Goal: Task Accomplishment & Management: Use online tool/utility

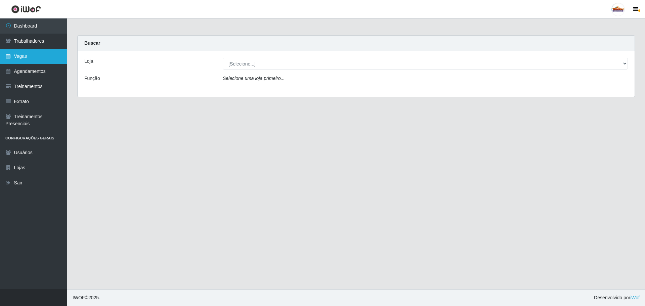
click at [32, 57] on link "Vagas" at bounding box center [33, 56] width 67 height 15
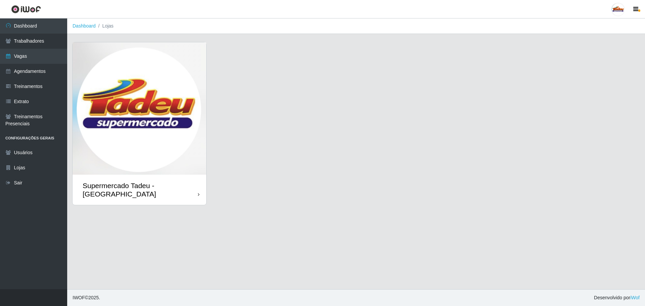
click at [139, 140] on img at bounding box center [140, 108] width 134 height 132
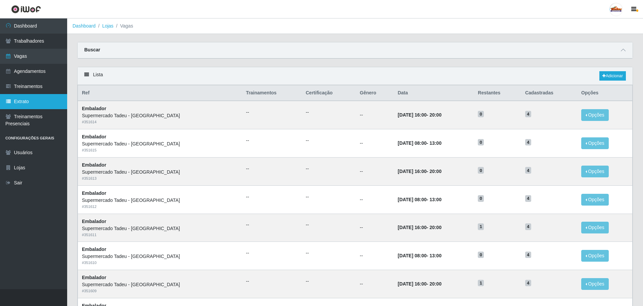
click at [32, 101] on link "Extrato" at bounding box center [33, 101] width 67 height 15
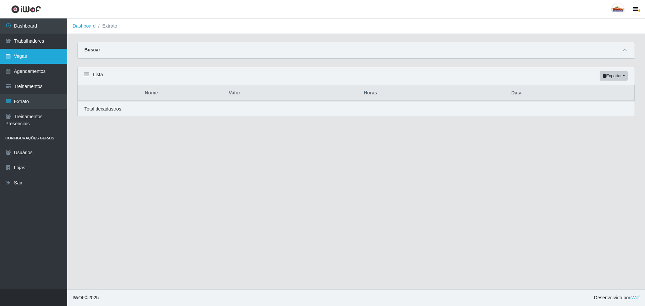
click at [18, 55] on link "Vagas" at bounding box center [33, 56] width 67 height 15
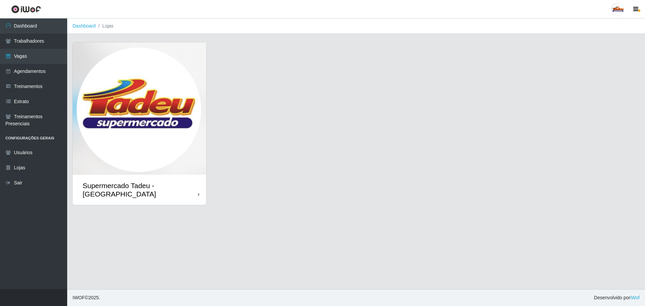
click at [163, 96] on img at bounding box center [140, 108] width 134 height 132
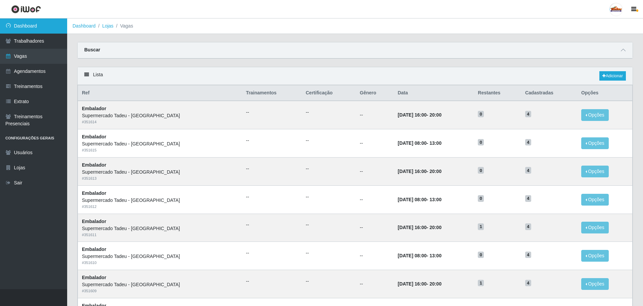
click at [6, 27] on icon at bounding box center [8, 25] width 6 height 5
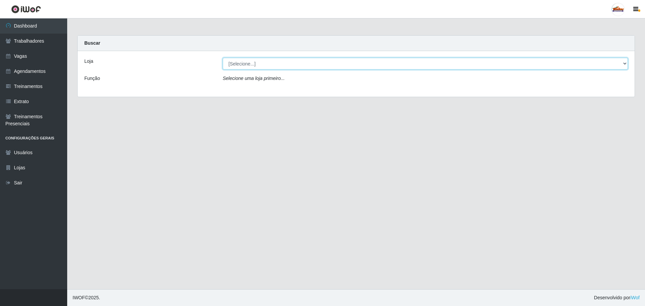
click at [270, 69] on select "[Selecione...] Supermercado Tadeu - [GEOGRAPHIC_DATA]" at bounding box center [425, 64] width 405 height 12
select select "195"
click at [223, 58] on select "[Selecione...] Supermercado Tadeu - [GEOGRAPHIC_DATA]" at bounding box center [425, 64] width 405 height 12
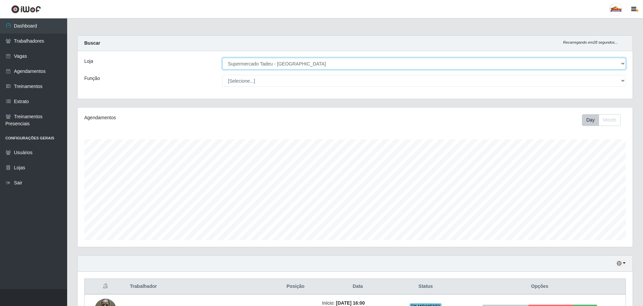
scroll to position [139, 555]
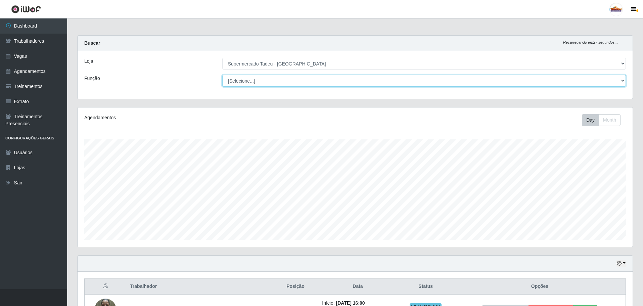
click at [257, 78] on select "[Selecione...] ASG ASG + ASG ++ Auxiliar de Estacionamento Auxiliar de Estacion…" at bounding box center [424, 81] width 404 height 12
click at [258, 80] on select "[Selecione...] ASG ASG + ASG ++ Auxiliar de Estacionamento Auxiliar de Estacion…" at bounding box center [424, 81] width 404 height 12
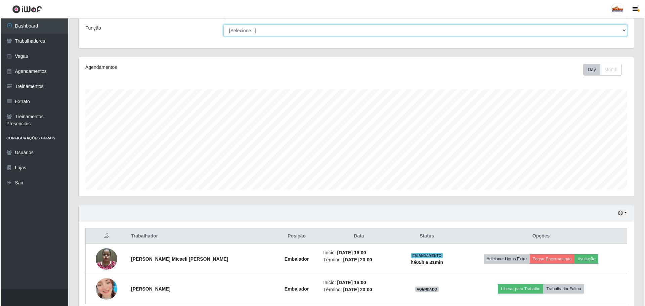
scroll to position [80, 0]
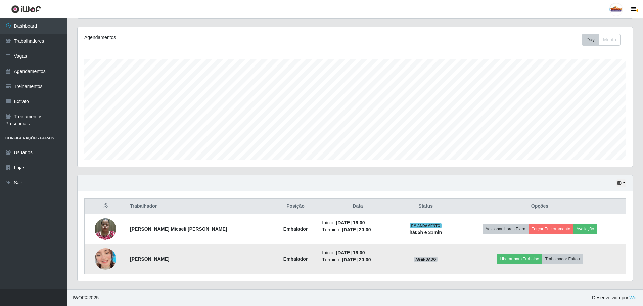
click at [104, 259] on img at bounding box center [106, 259] width 22 height 38
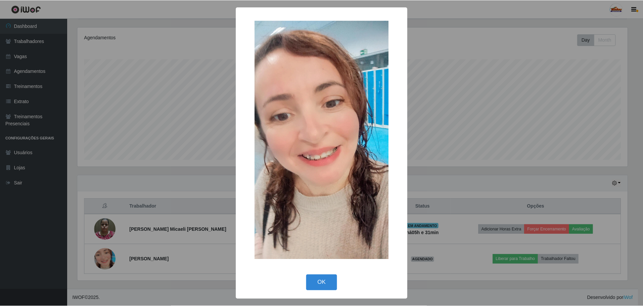
scroll to position [139, 552]
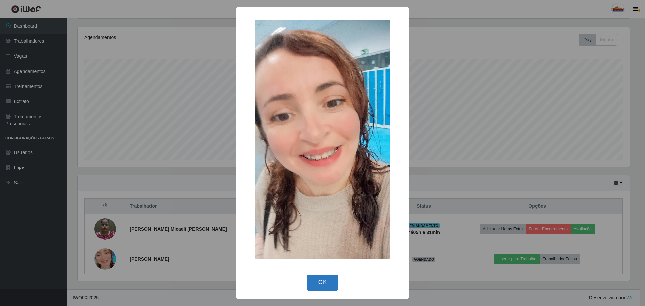
click at [322, 279] on button "OK" at bounding box center [322, 283] width 31 height 16
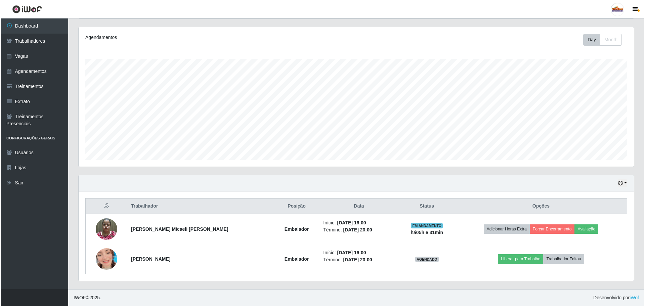
scroll to position [139, 555]
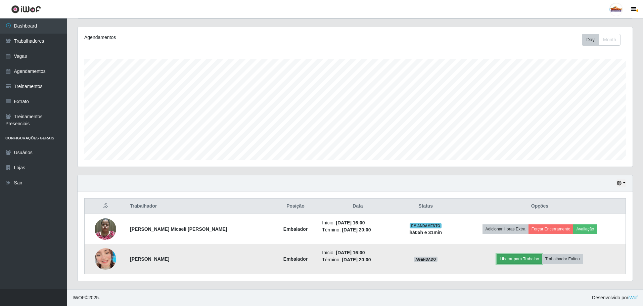
click at [513, 264] on button "Liberar para Trabalho" at bounding box center [519, 258] width 45 height 9
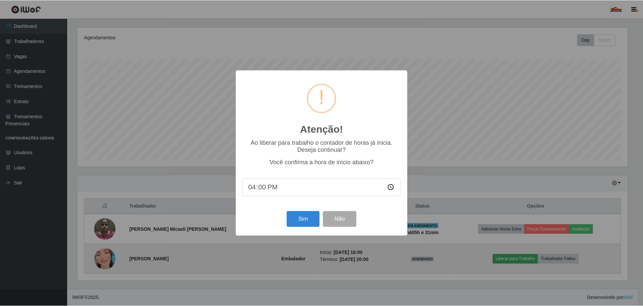
scroll to position [139, 552]
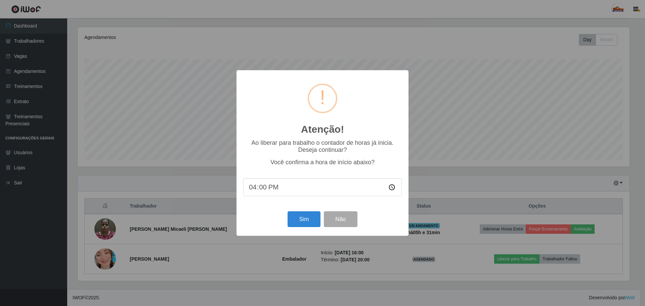
click at [513, 262] on div "Atenção! × Ao liberar para trabalho o contador de horas já inicia. Deseja conti…" at bounding box center [322, 153] width 645 height 306
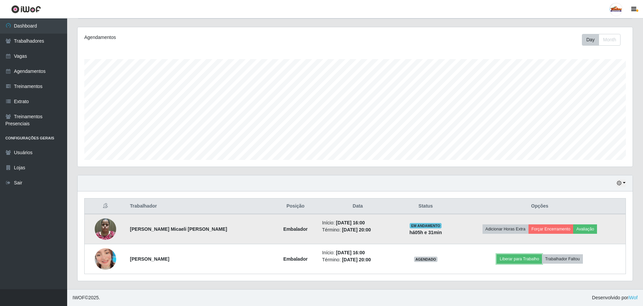
scroll to position [139, 555]
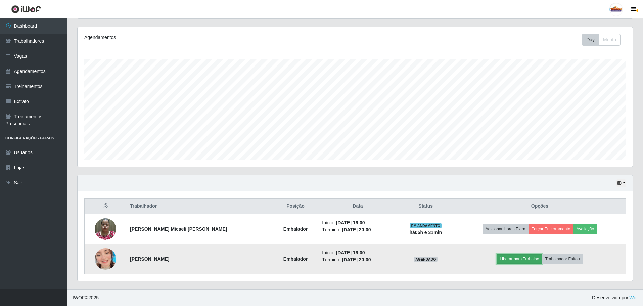
click at [507, 258] on button "Liberar para Trabalho" at bounding box center [519, 258] width 45 height 9
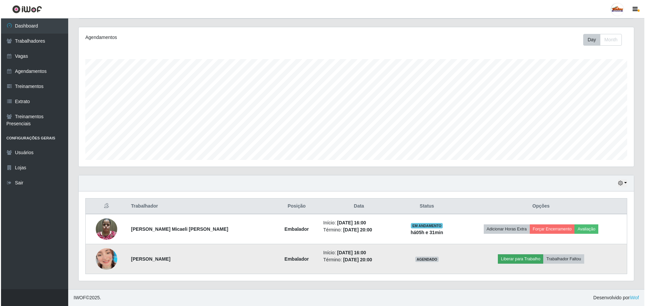
scroll to position [139, 552]
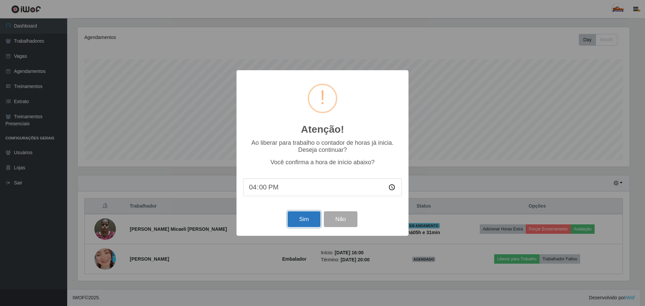
click at [314, 219] on button "Sim" at bounding box center [304, 219] width 33 height 16
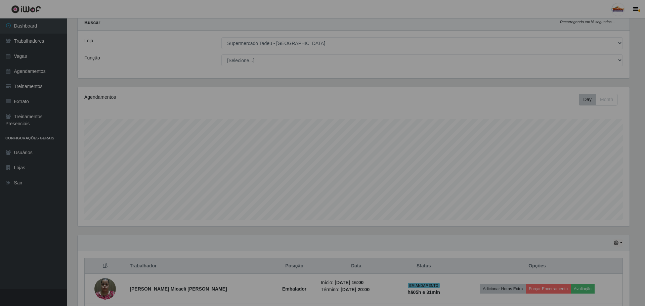
scroll to position [335847, 335434]
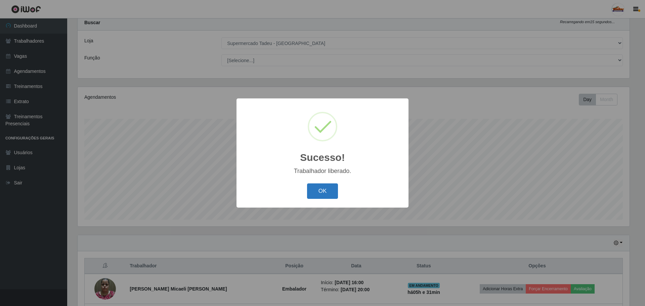
click at [325, 190] on button "OK" at bounding box center [322, 191] width 31 height 16
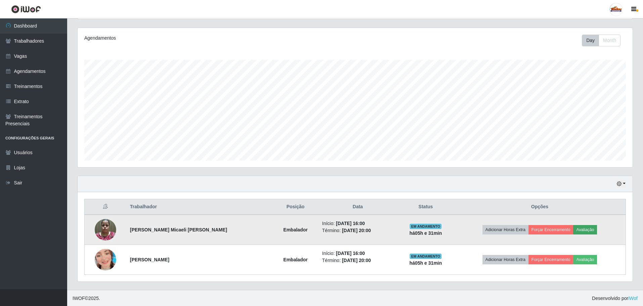
scroll to position [80, 0]
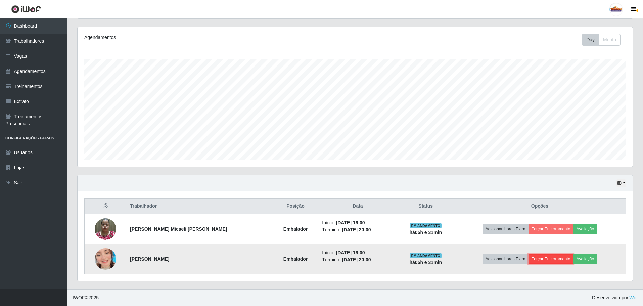
click at [546, 258] on button "Forçar Encerramento" at bounding box center [551, 258] width 45 height 9
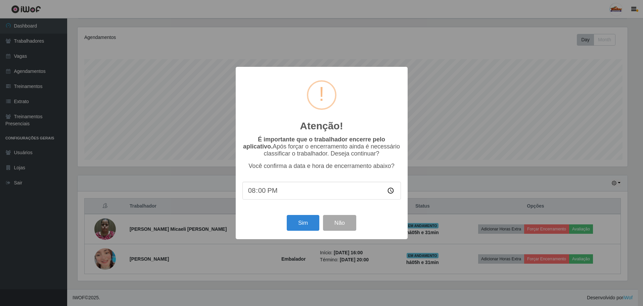
scroll to position [139, 552]
click at [307, 223] on button "Sim" at bounding box center [304, 223] width 33 height 16
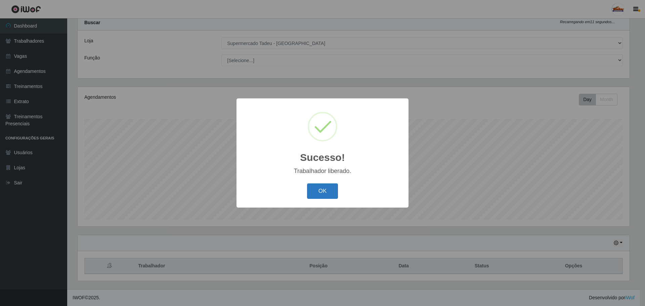
click at [319, 191] on button "OK" at bounding box center [322, 191] width 31 height 16
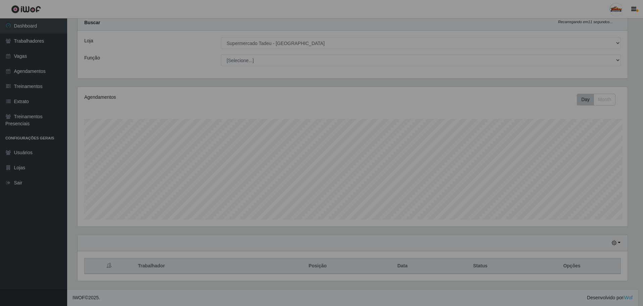
scroll to position [0, 0]
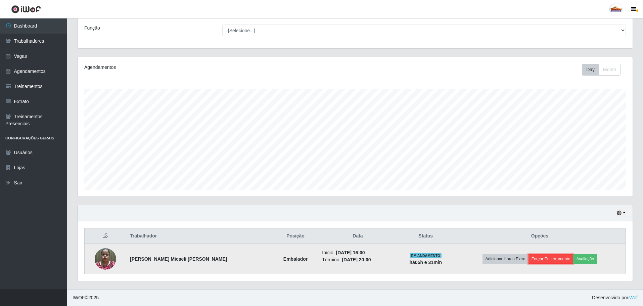
click at [550, 263] on button "Forçar Encerramento" at bounding box center [551, 258] width 45 height 9
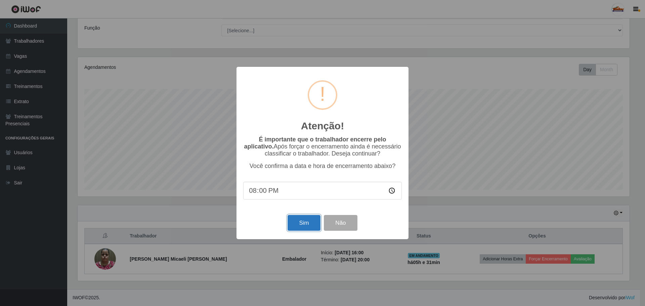
click at [307, 224] on button "Sim" at bounding box center [304, 223] width 33 height 16
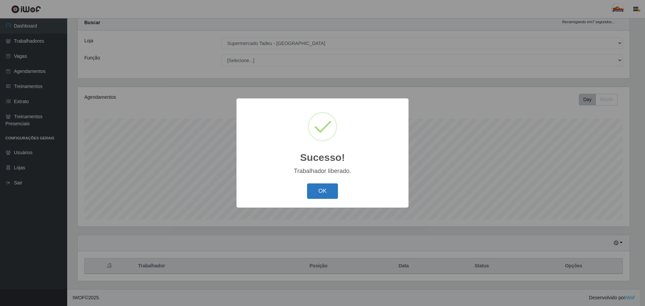
click at [326, 193] on button "OK" at bounding box center [322, 191] width 31 height 16
